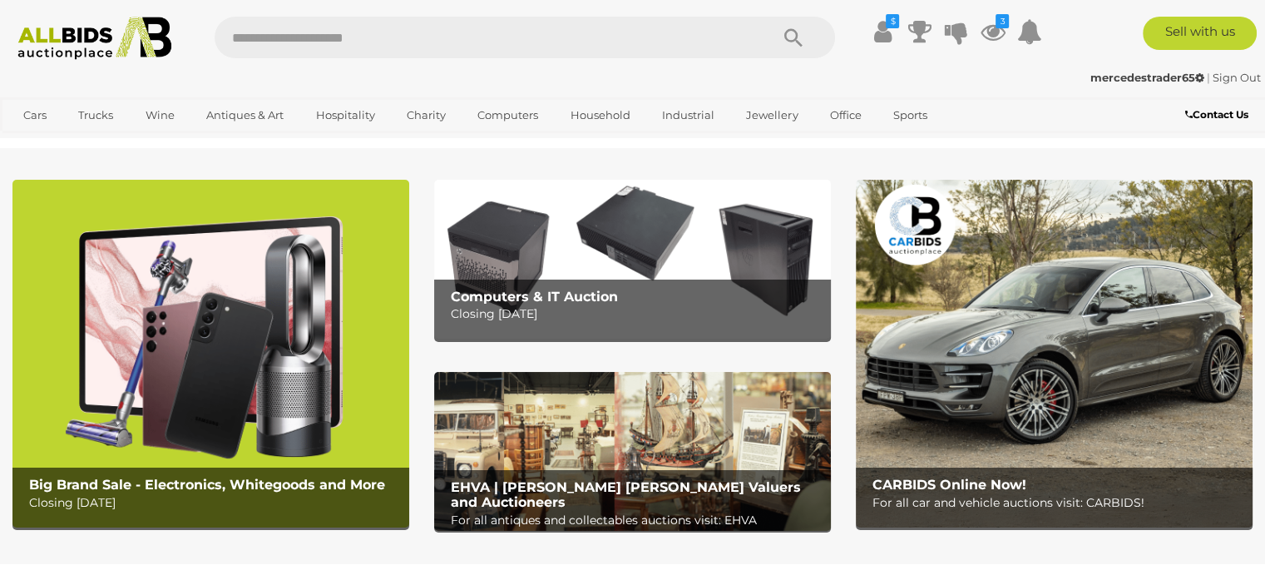
click at [985, 37] on icon at bounding box center [992, 32] width 25 height 30
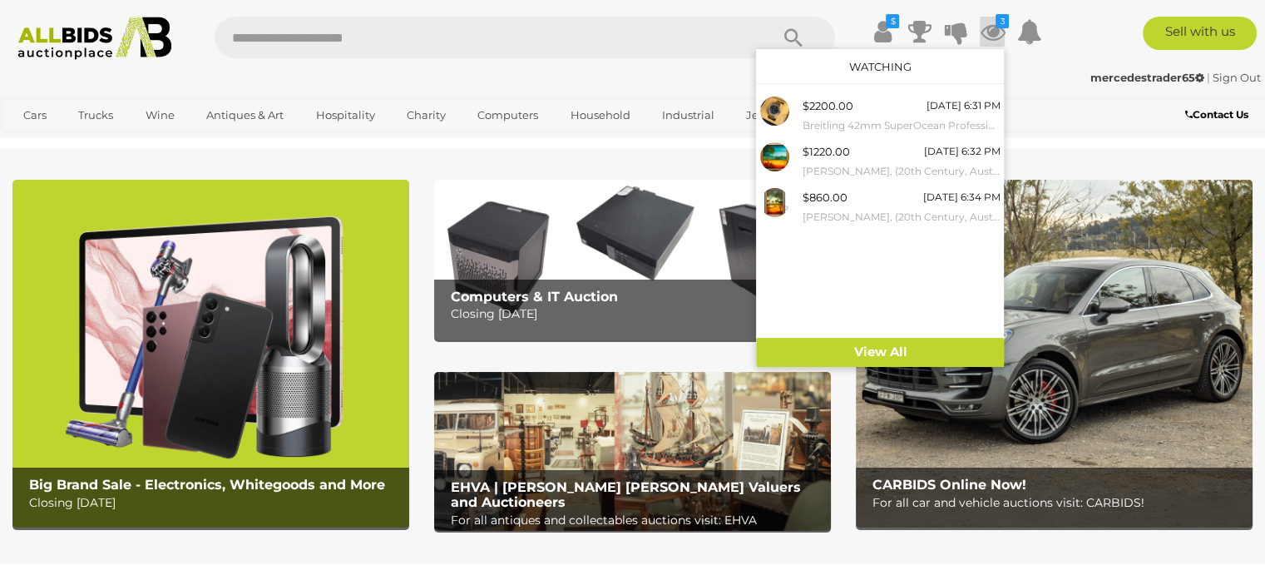
click at [871, 162] on small "[PERSON_NAME], (20th Century, Australian, [DATE]-[DATE]), Outback Landscape (19…" at bounding box center [901, 171] width 198 height 18
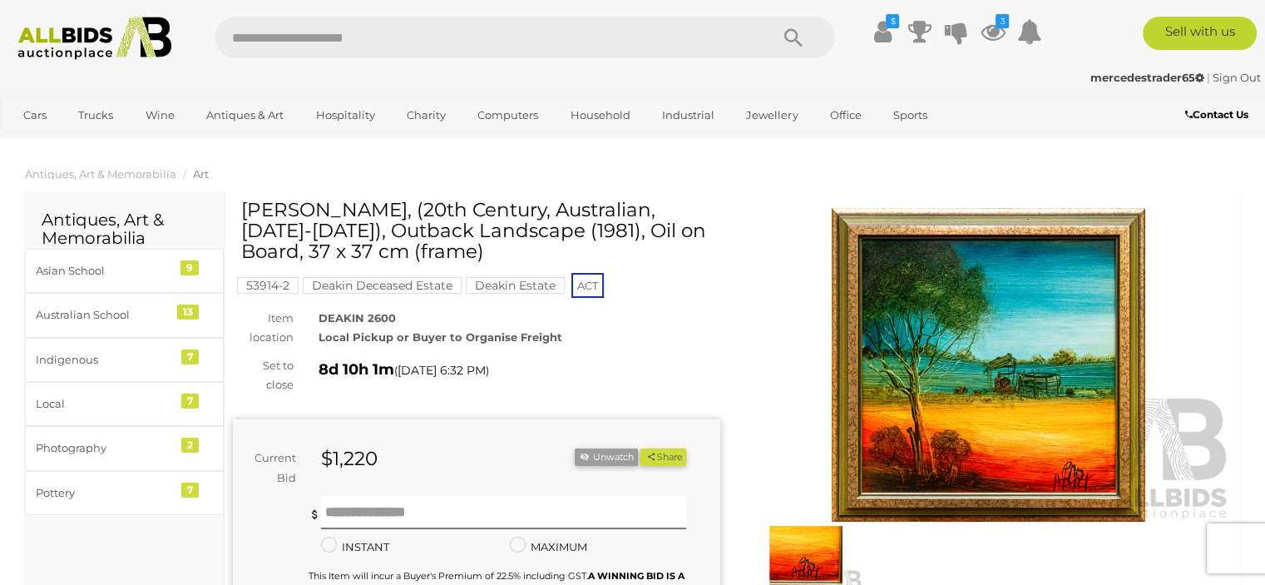
click at [1008, 352] on img at bounding box center [988, 364] width 487 height 313
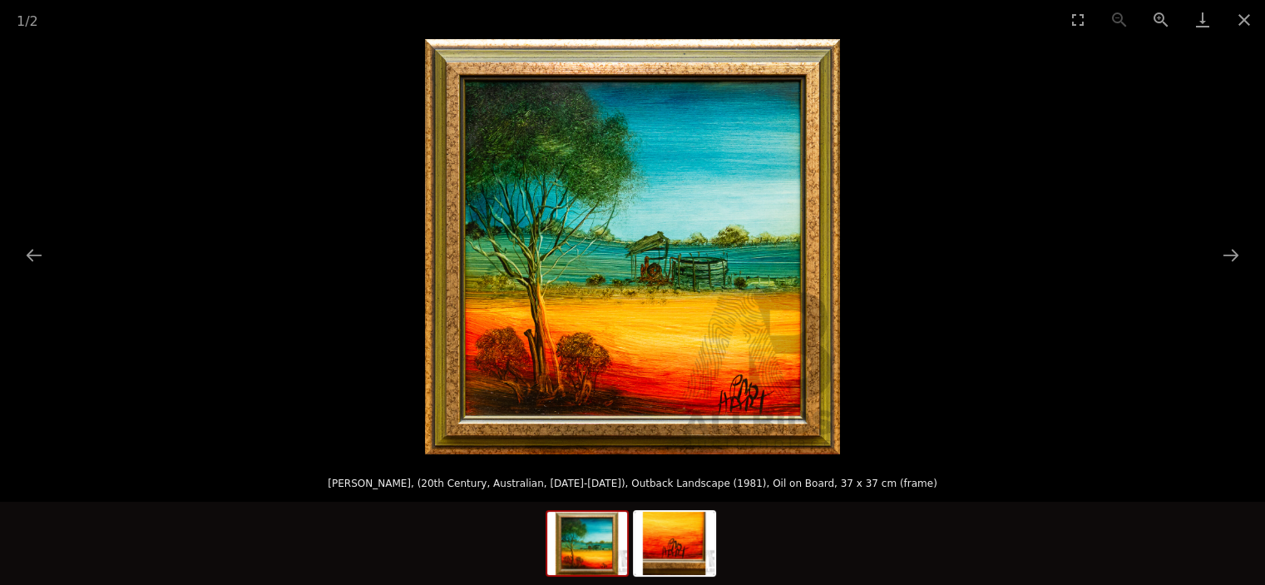
click at [1079, 14] on button "Toggle fullscreen" at bounding box center [1078, 19] width 42 height 39
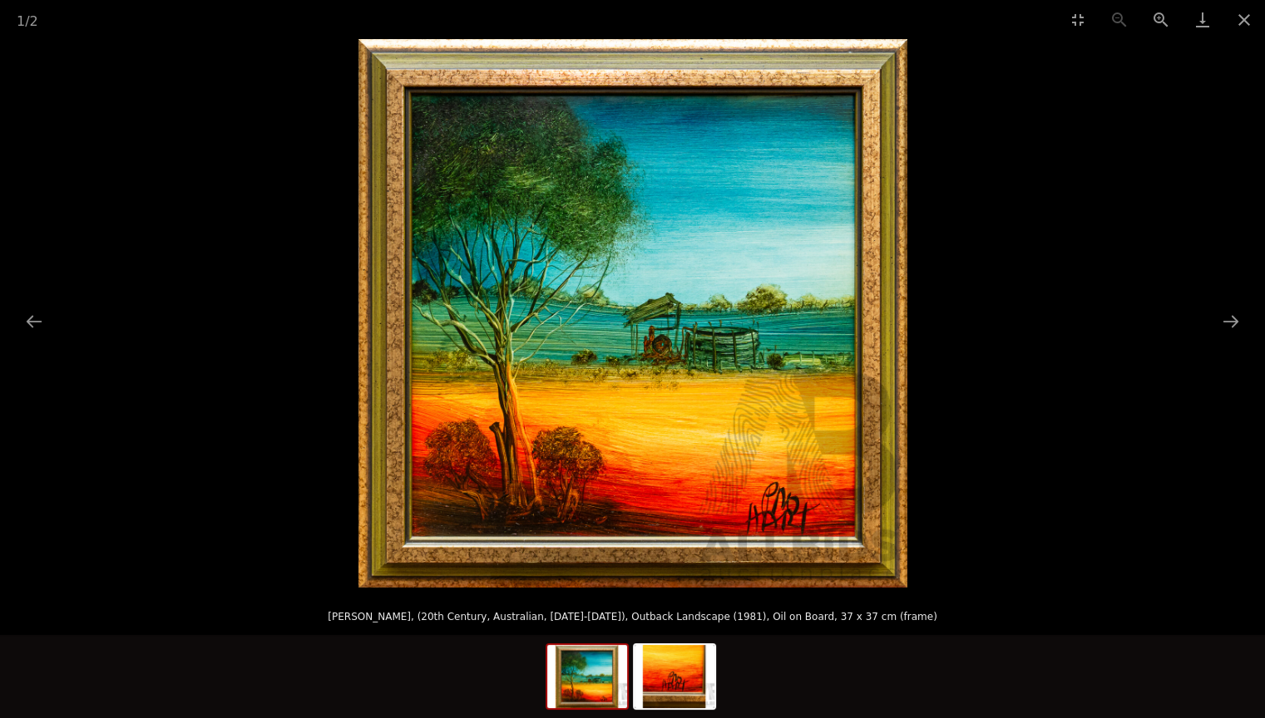
click at [1162, 17] on button "Zoom in" at bounding box center [1161, 19] width 42 height 39
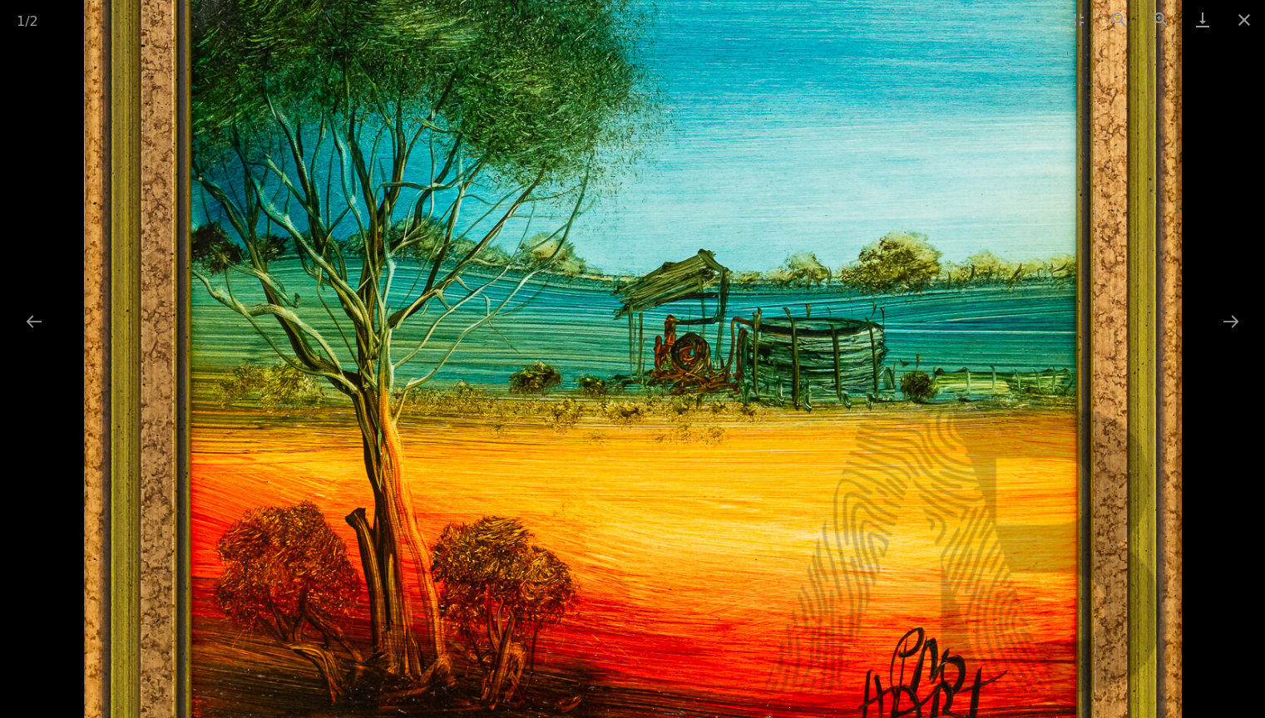
click at [934, 387] on img at bounding box center [633, 291] width 1098 height 1098
click at [228, 503] on img at bounding box center [633, 291] width 1098 height 1098
click at [1124, 17] on button "Zoom out" at bounding box center [1119, 19] width 42 height 39
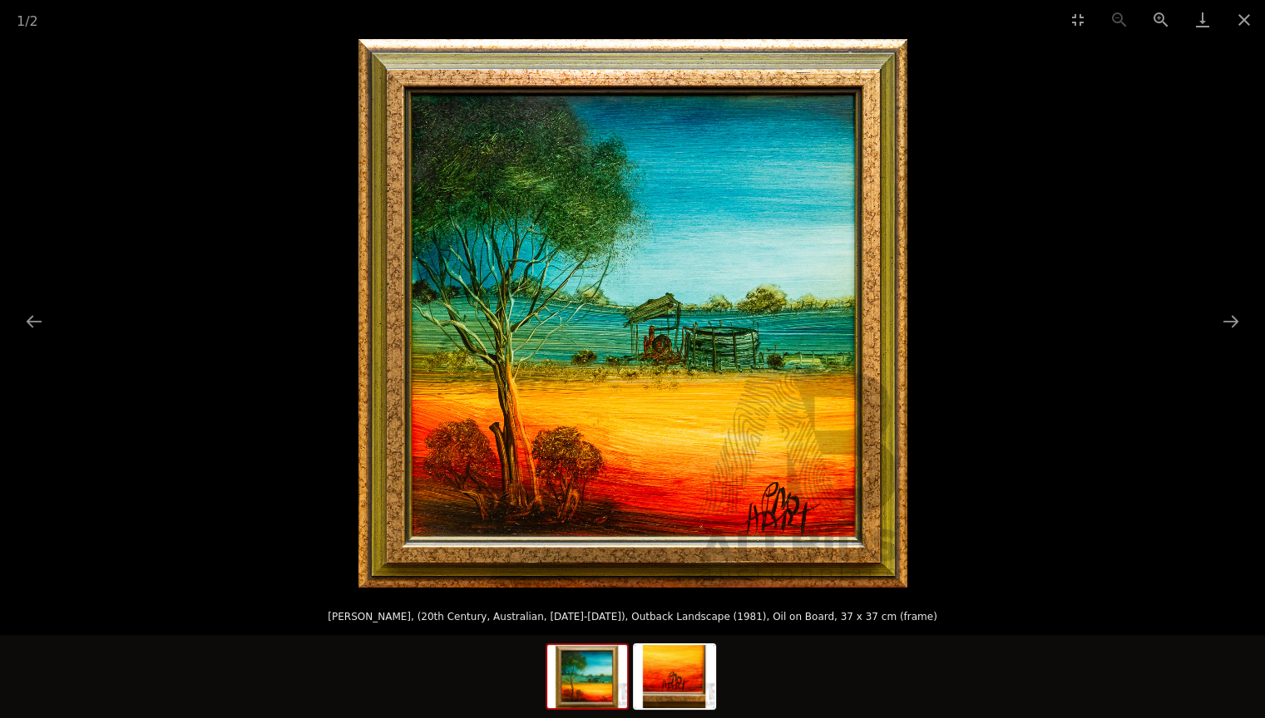
click at [1253, 20] on button "Close gallery" at bounding box center [1244, 19] width 42 height 39
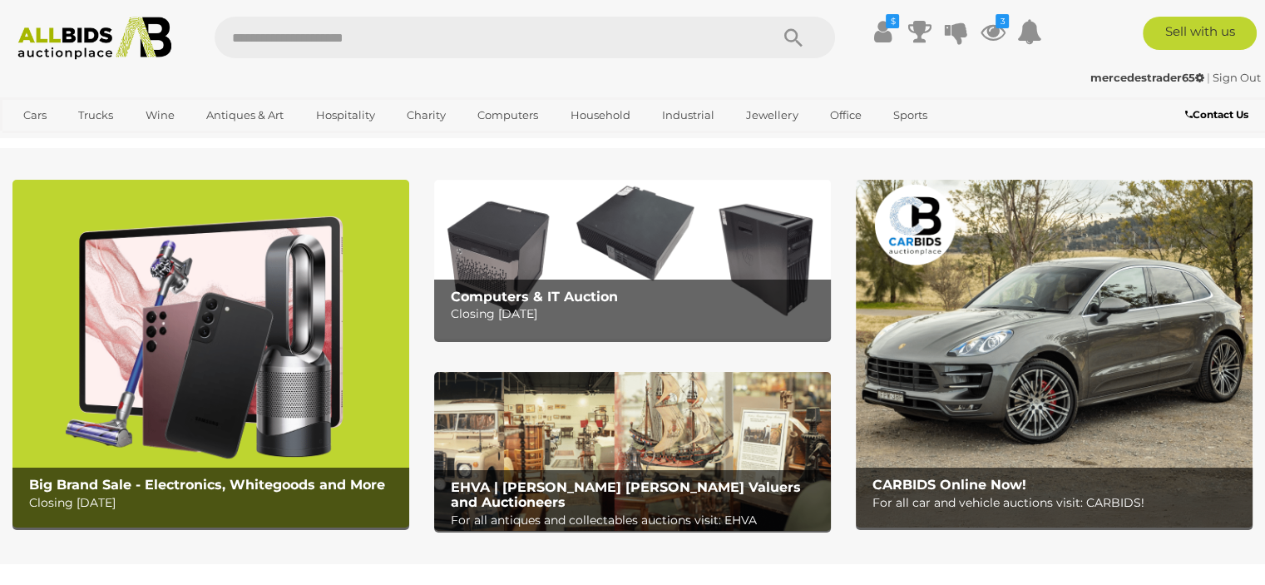
click at [981, 35] on icon at bounding box center [992, 32] width 25 height 30
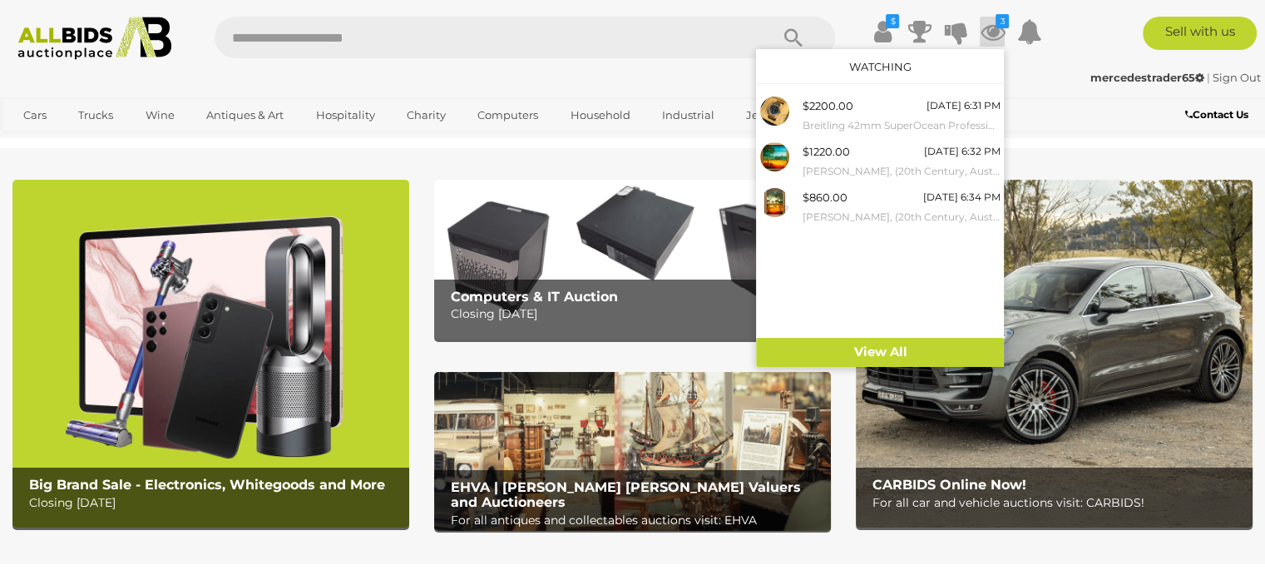
click at [885, 198] on div "$860.00 19/08/2025 6:34 PM Pro Hart, (20th Century, Australian, 1928-2006), Din…" at bounding box center [901, 206] width 198 height 37
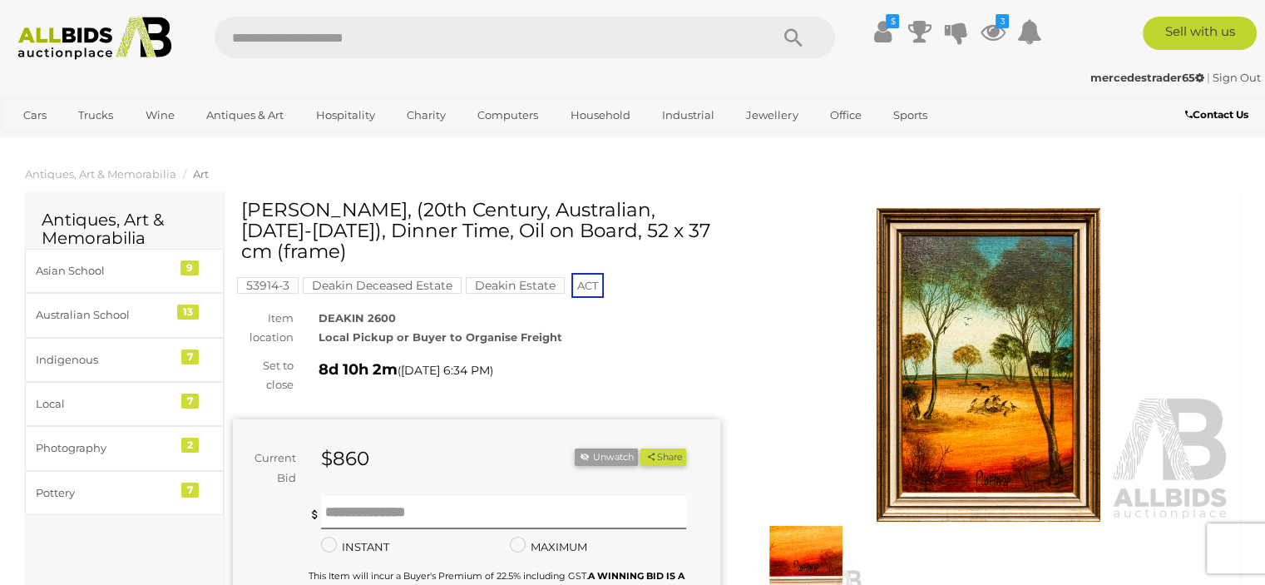
click at [1005, 376] on img at bounding box center [988, 364] width 487 height 313
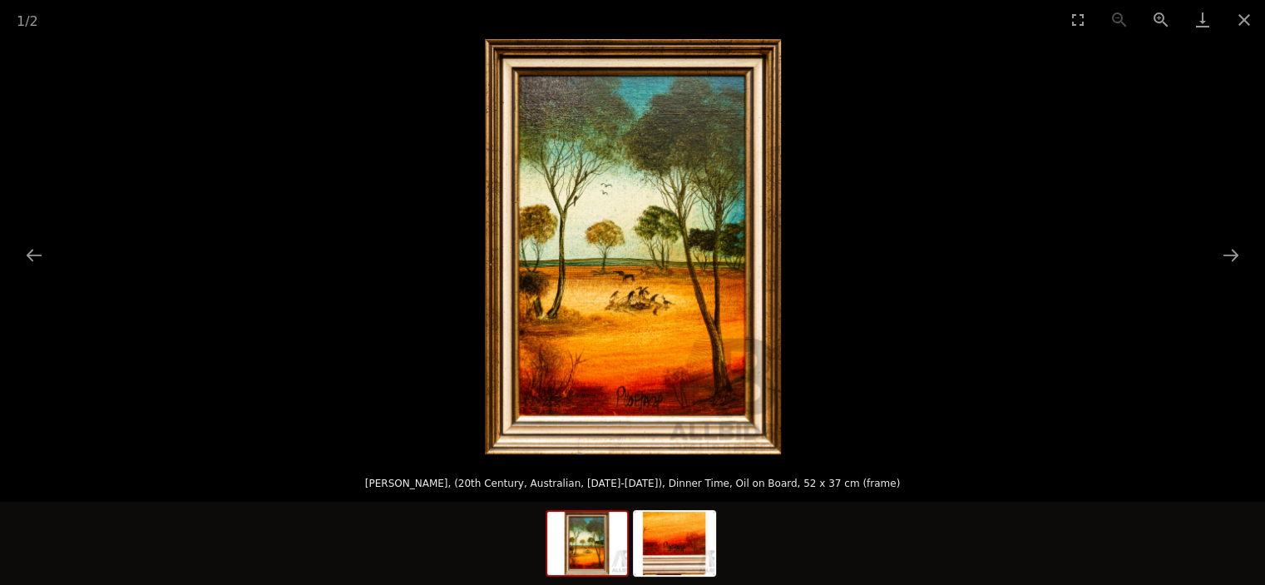
click at [677, 539] on img at bounding box center [674, 542] width 80 height 63
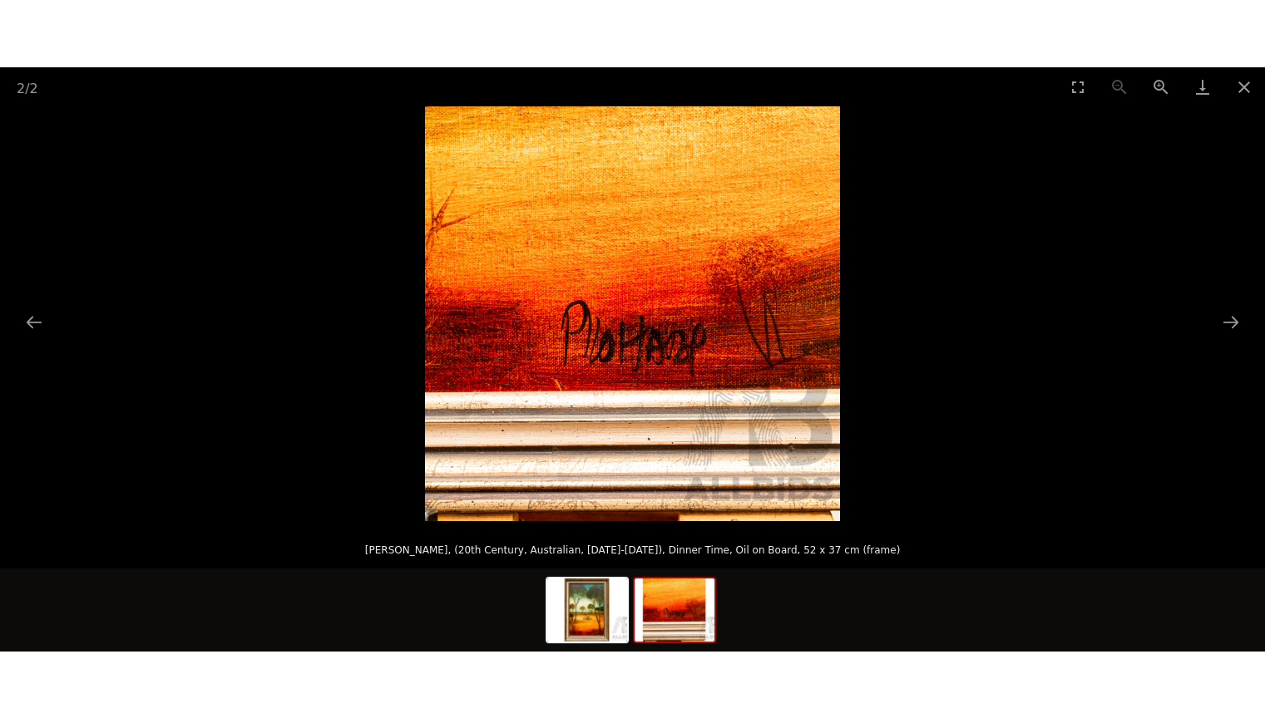
scroll to position [249, 0]
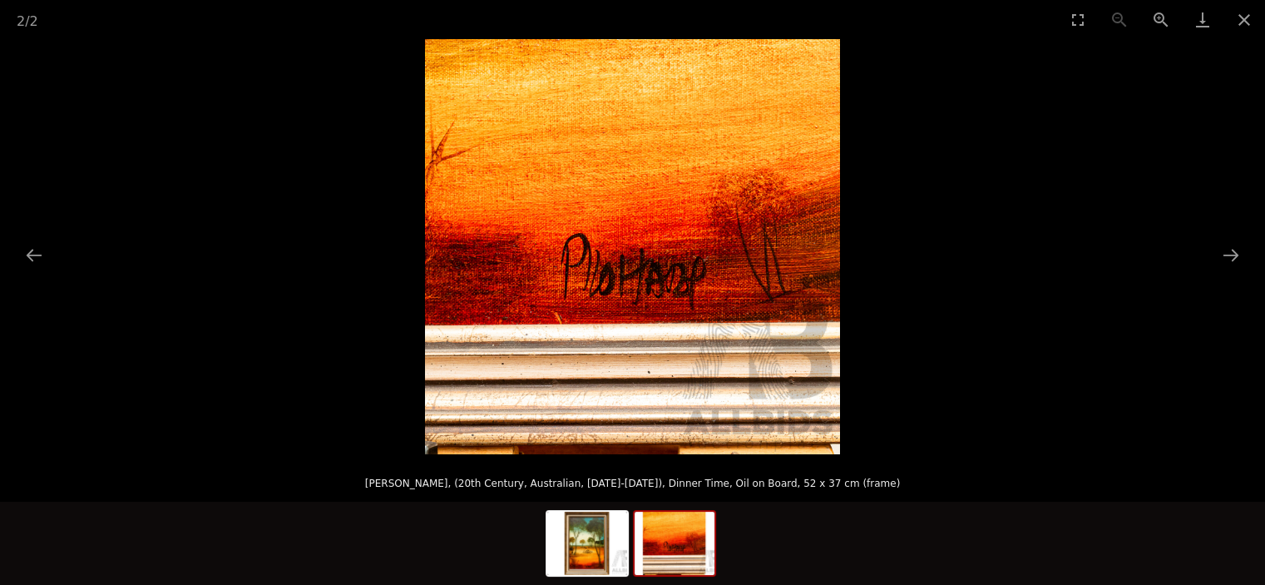
click at [31, 250] on button "Previous slide" at bounding box center [34, 255] width 35 height 32
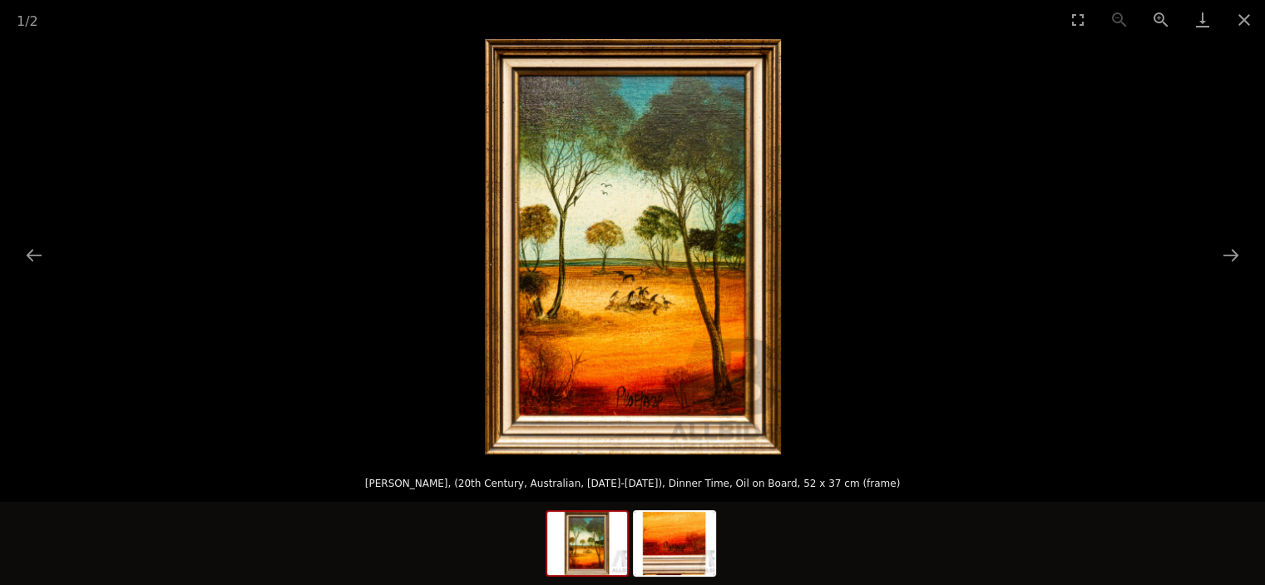
click at [1074, 18] on button "Toggle fullscreen" at bounding box center [1078, 19] width 42 height 39
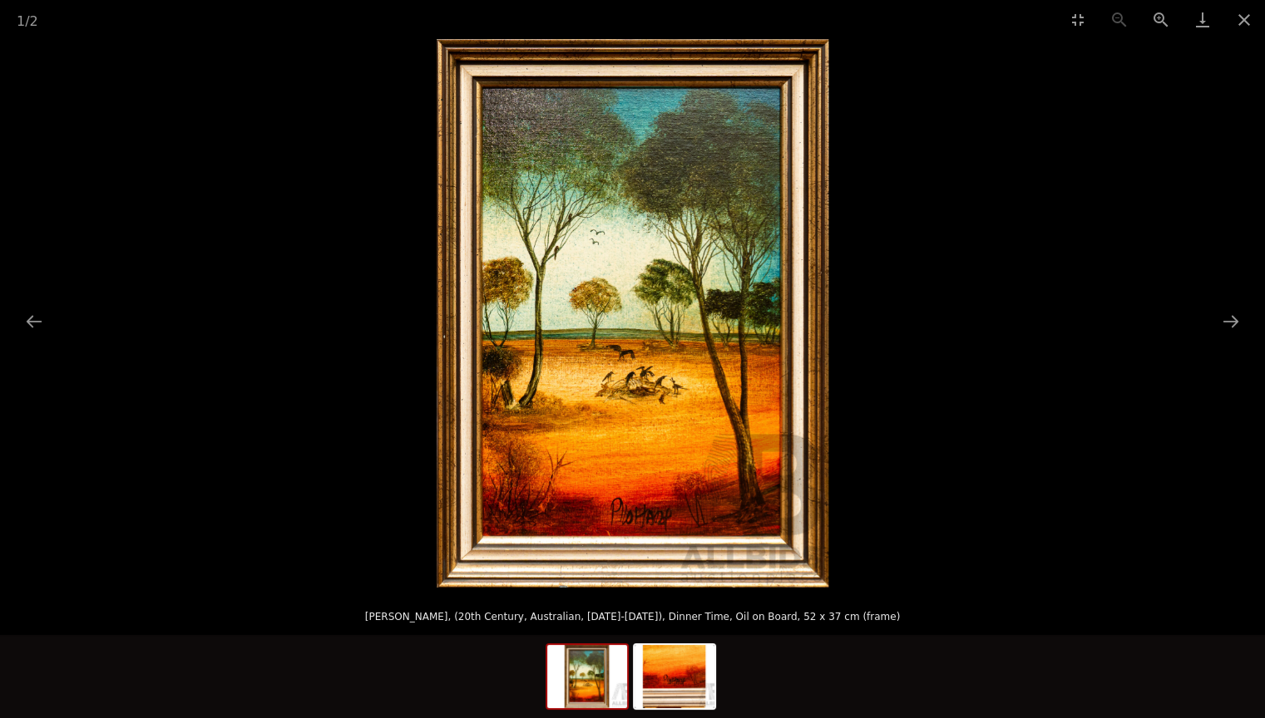
click at [1248, 10] on button "Close gallery" at bounding box center [1244, 19] width 42 height 39
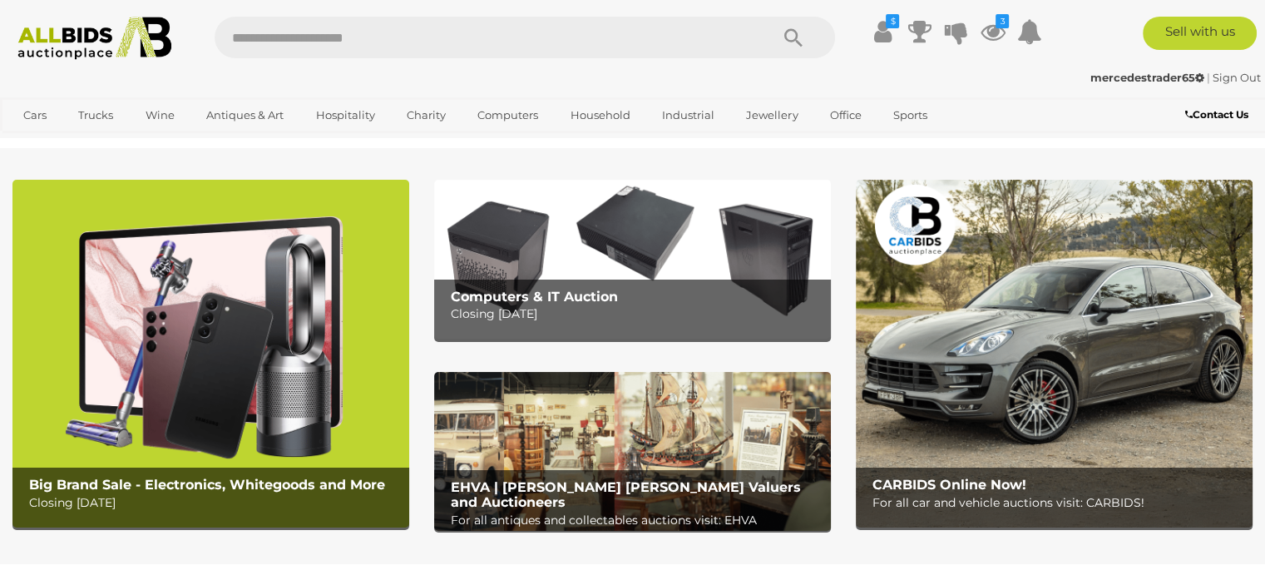
click at [0, 0] on link "Collectable and Limited Edition Pens" at bounding box center [0, 0] width 0 height 0
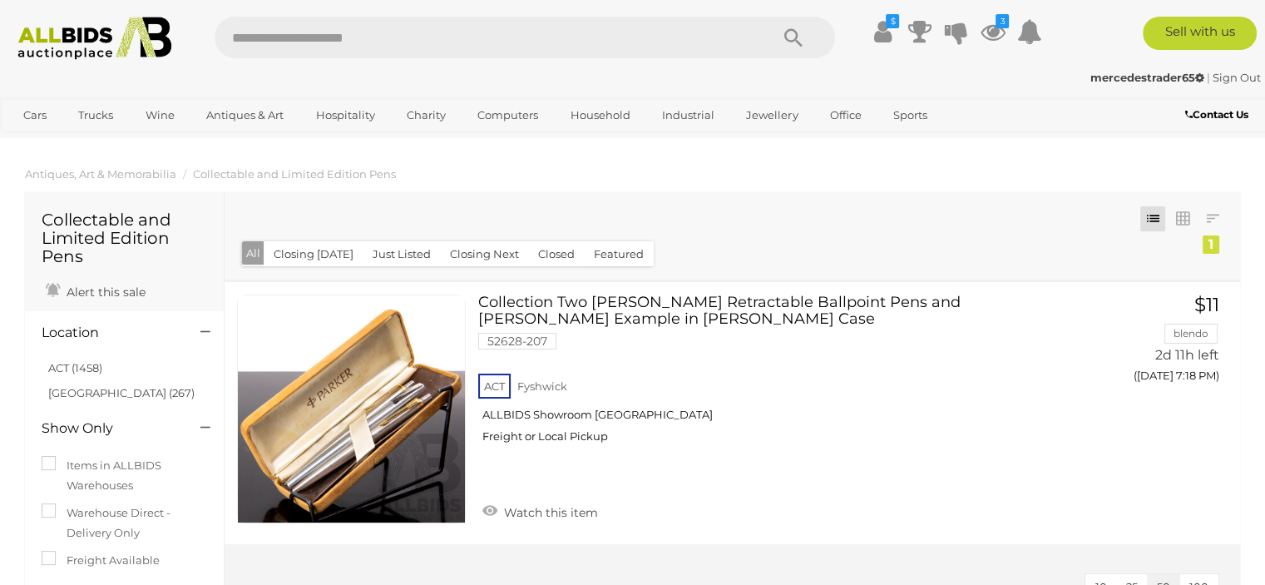
click at [0, 0] on link "Collectable Toys & Dolls" at bounding box center [0, 0] width 0 height 0
click at [0, 0] on link "Militaria" at bounding box center [0, 0] width 0 height 0
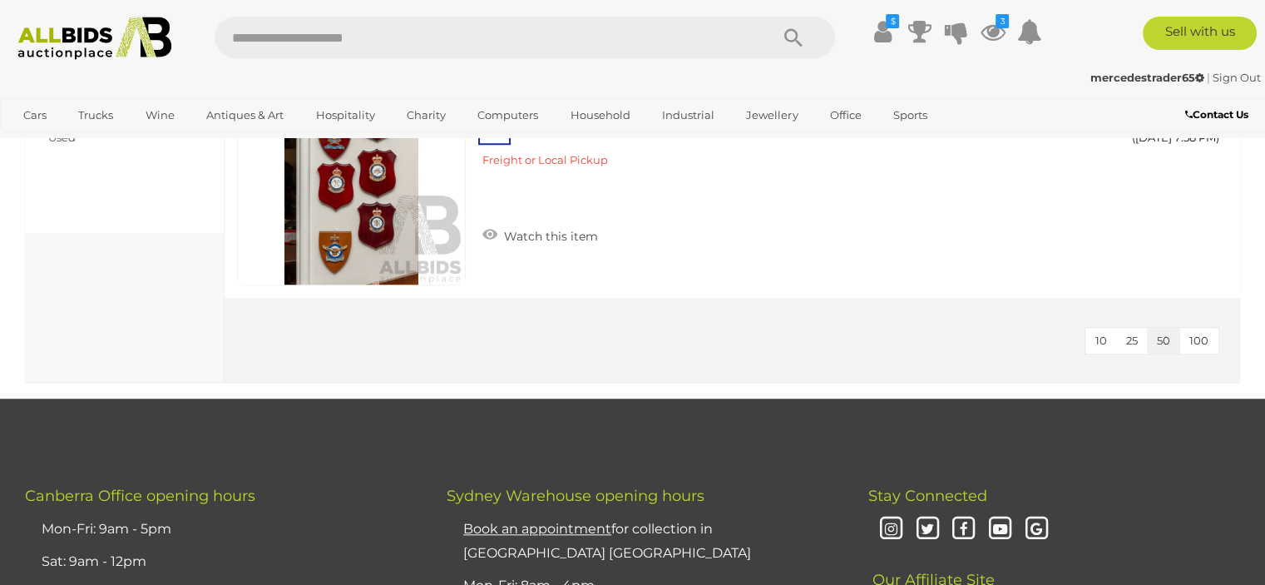
scroll to position [1247, 0]
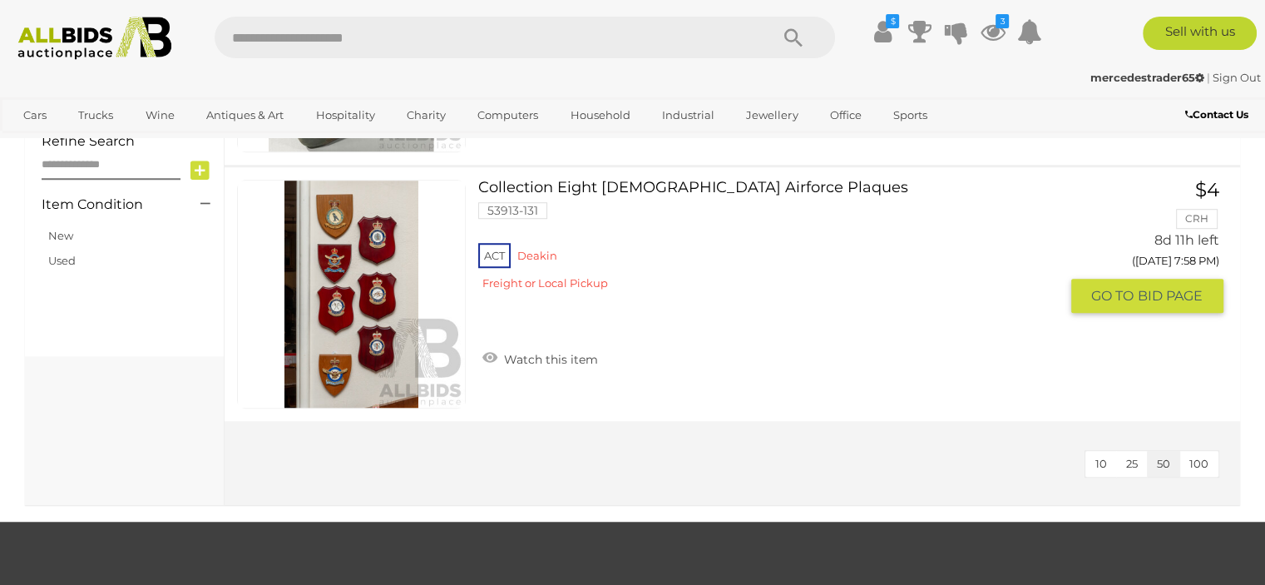
click at [364, 361] on img at bounding box center [351, 293] width 227 height 227
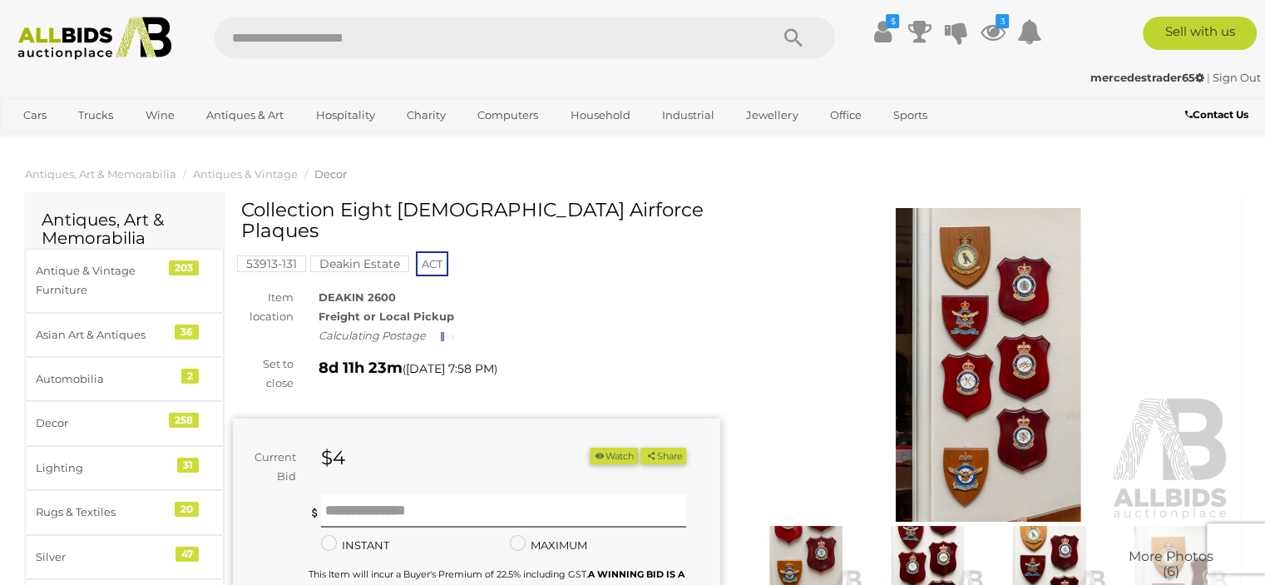
click at [988, 347] on img at bounding box center [988, 364] width 487 height 313
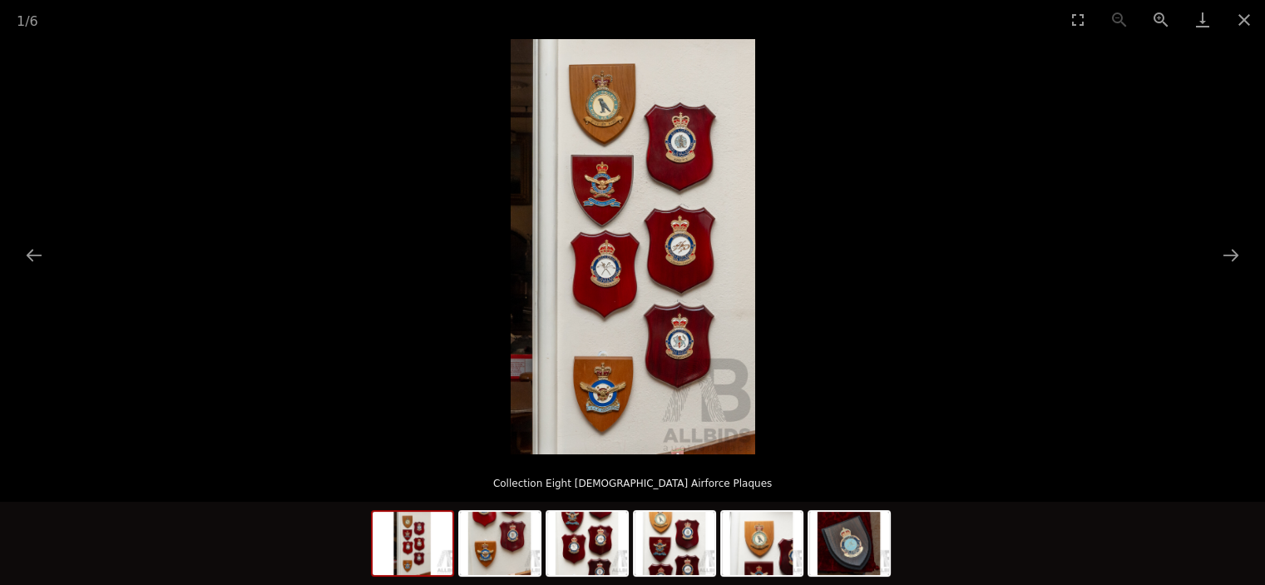
click at [605, 234] on img at bounding box center [633, 246] width 244 height 415
click at [1081, 16] on button "Toggle fullscreen" at bounding box center [1078, 19] width 42 height 39
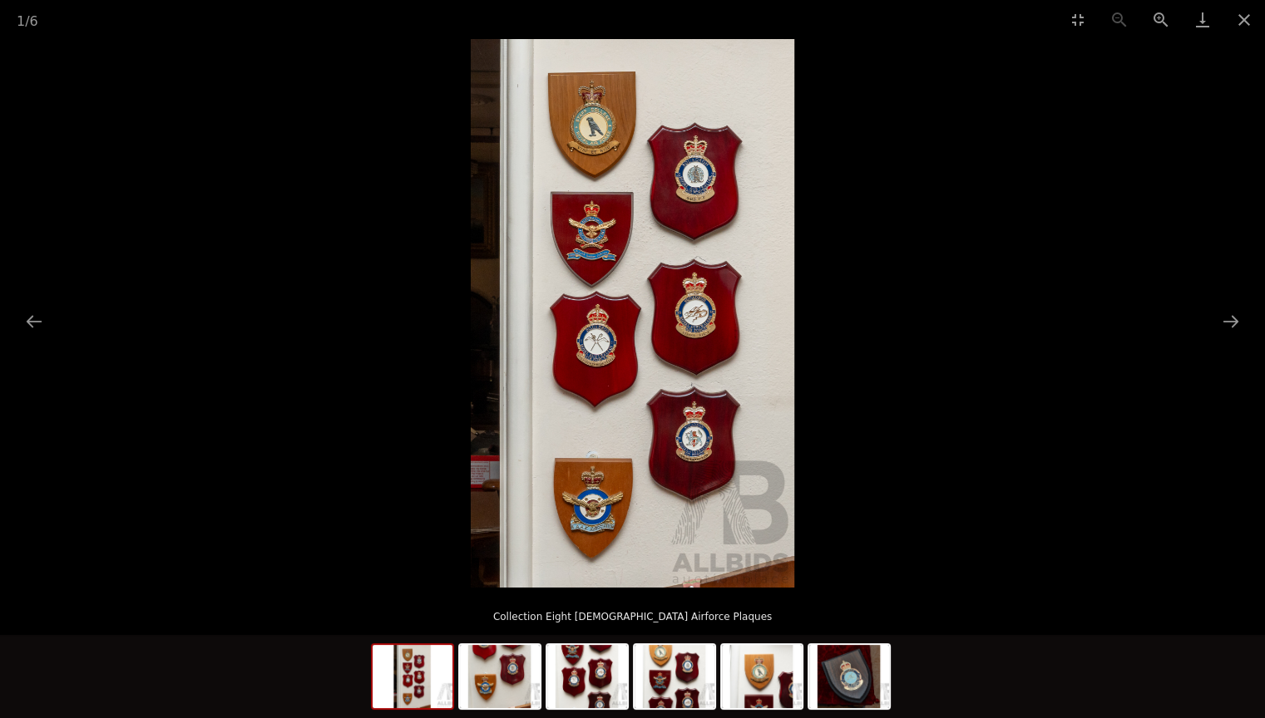
click at [1161, 23] on button "Zoom in" at bounding box center [1161, 19] width 42 height 39
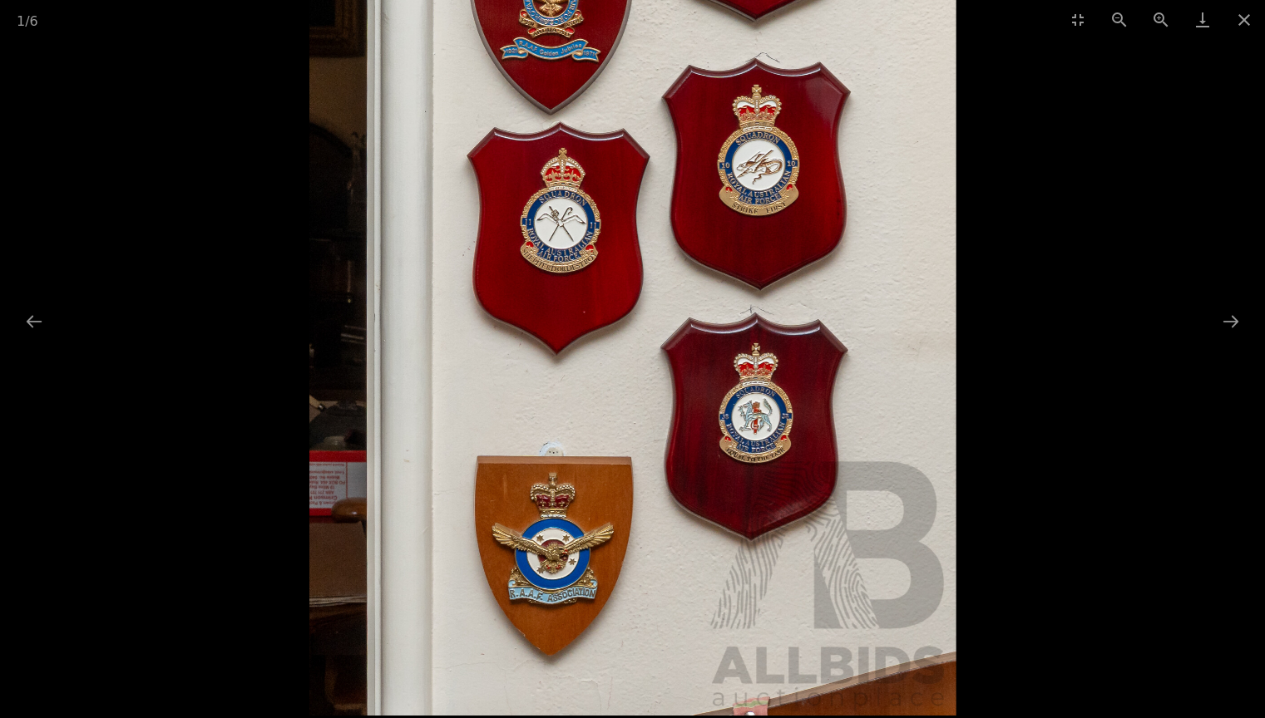
drag, startPoint x: 659, startPoint y: 630, endPoint x: 667, endPoint y: 496, distance: 135.0
click at [667, 496] on img at bounding box center [632, 166] width 647 height 1098
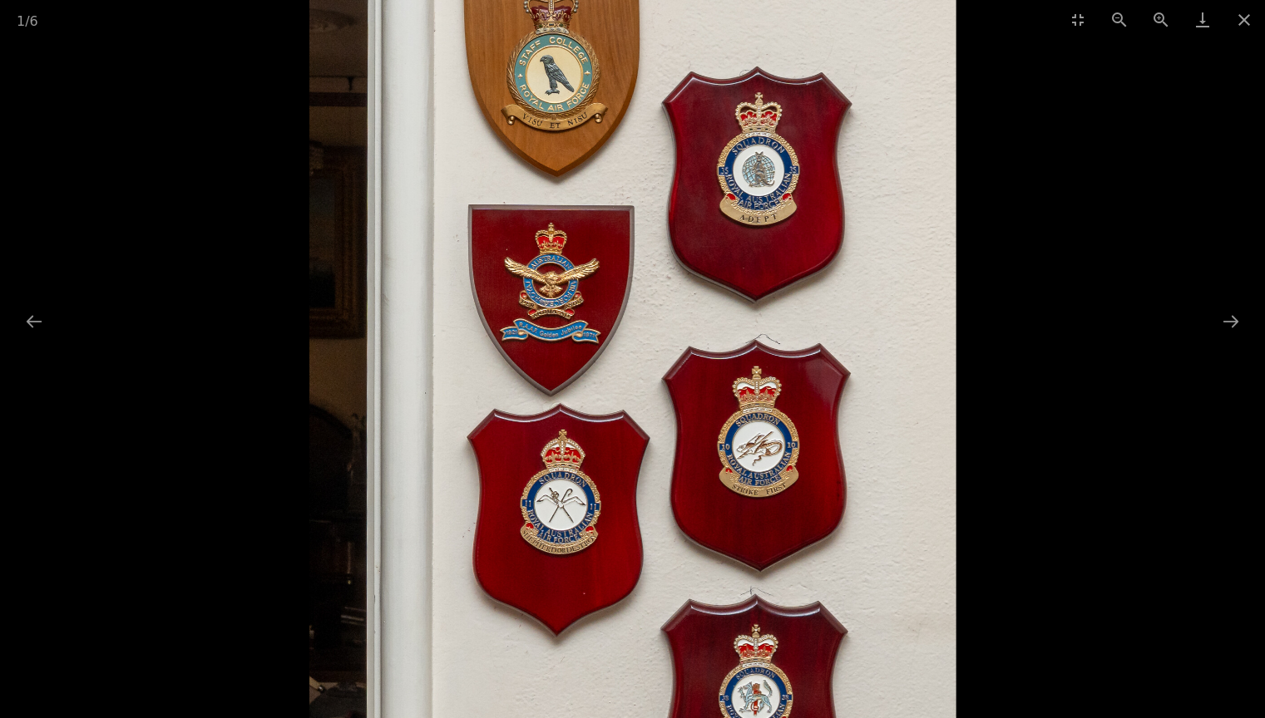
drag, startPoint x: 771, startPoint y: 233, endPoint x: 792, endPoint y: 511, distance: 279.4
click at [792, 511] on img at bounding box center [632, 448] width 647 height 1098
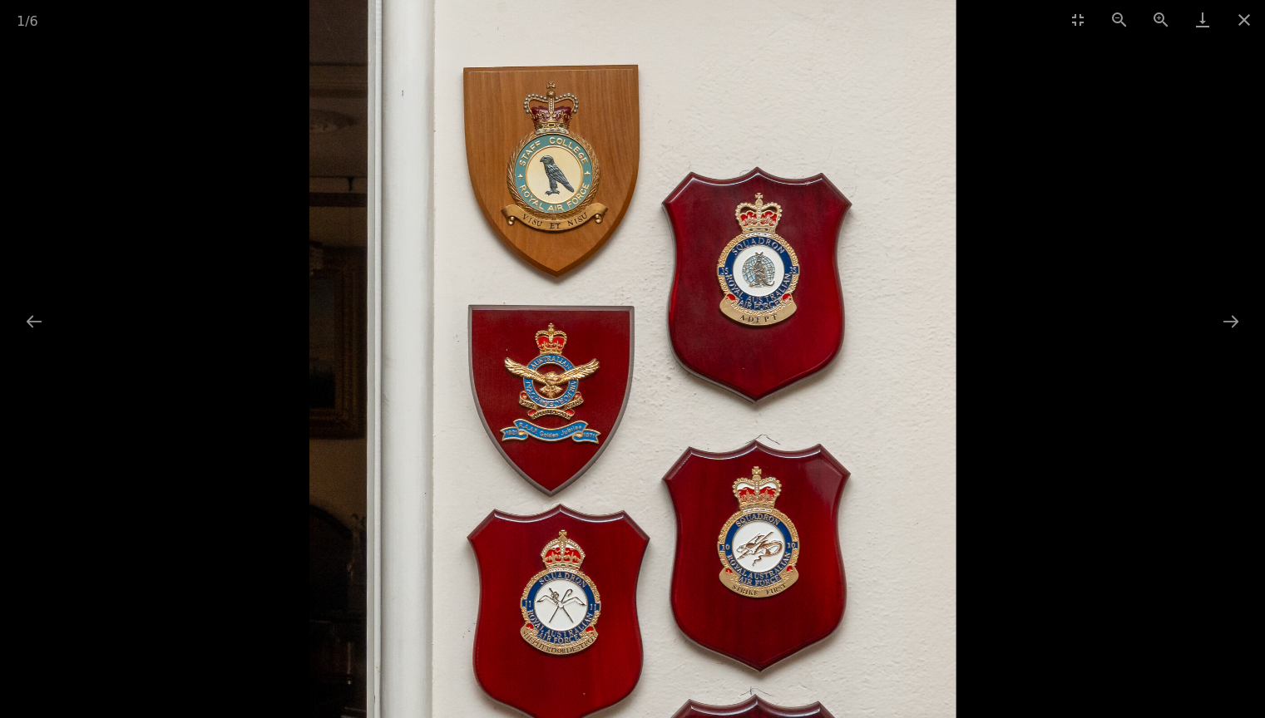
drag, startPoint x: 768, startPoint y: 279, endPoint x: 771, endPoint y: 359, distance: 79.9
click at [771, 359] on img at bounding box center [632, 549] width 647 height 1098
click at [1245, 23] on button "Close gallery" at bounding box center [1244, 19] width 42 height 39
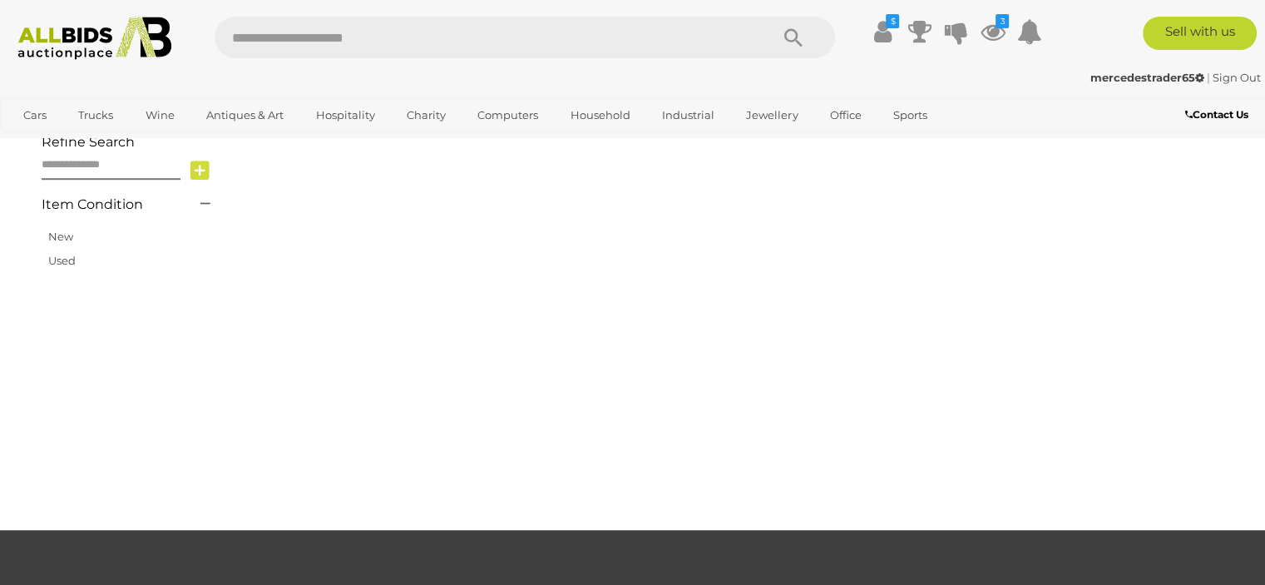
scroll to position [1325, 0]
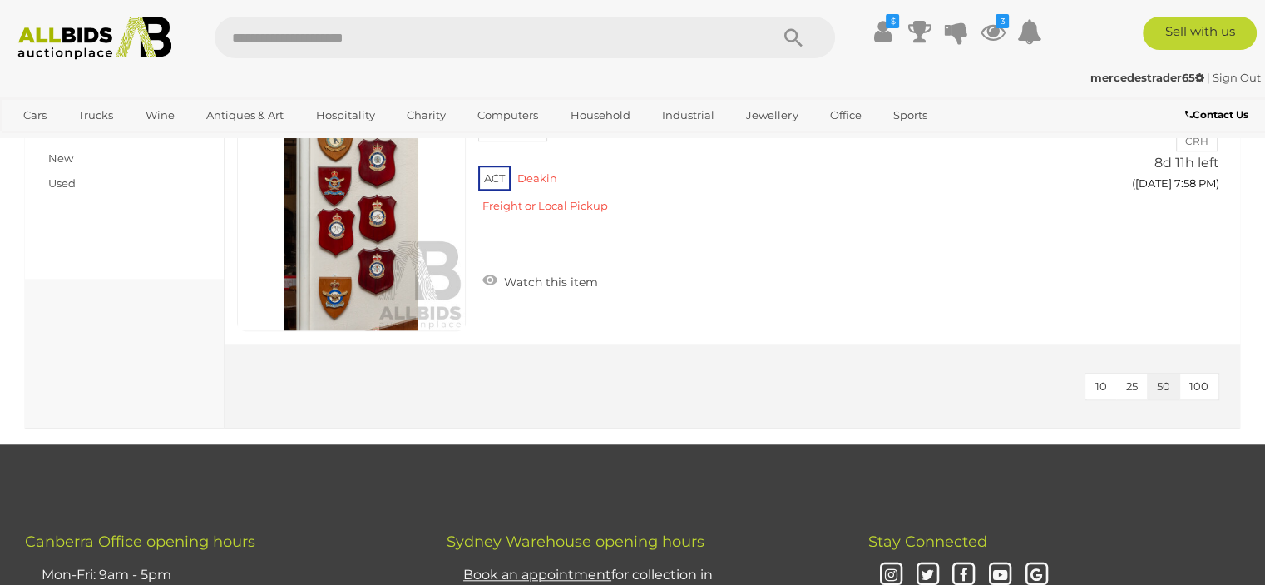
click at [0, 0] on link "Estate Jewellery" at bounding box center [0, 0] width 0 height 0
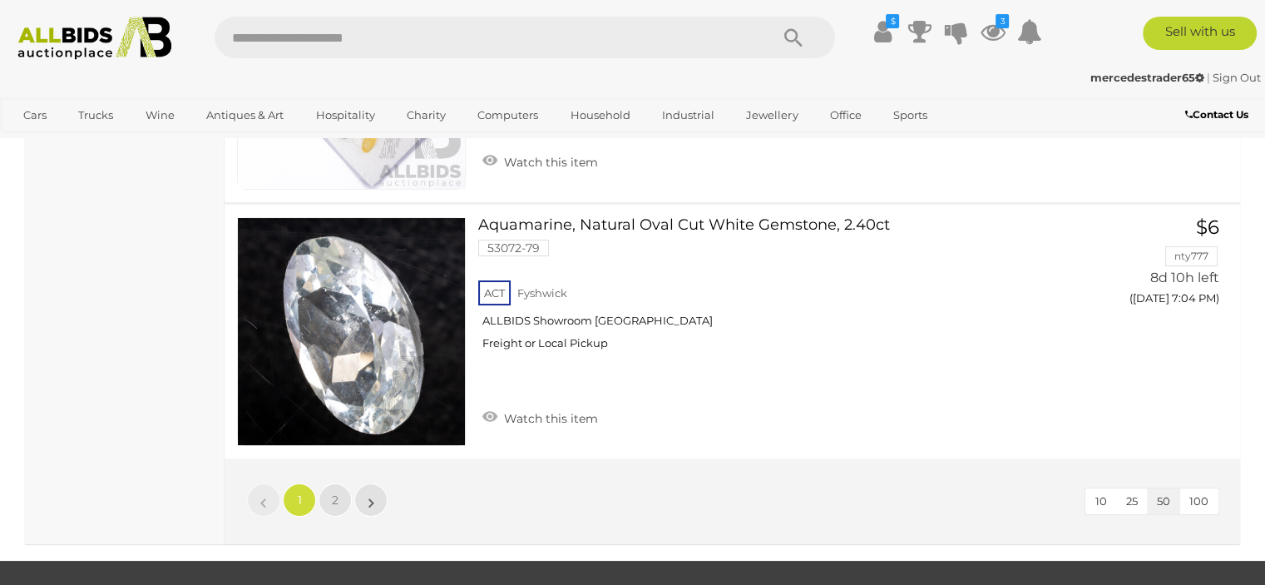
scroll to position [12723, 0]
